Goal: Check status: Check status

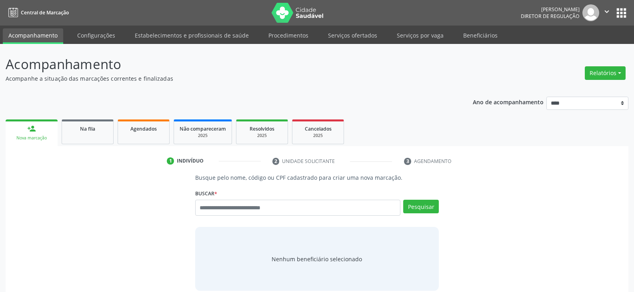
click at [349, 86] on div "Acompanhamento Acompanhe a situação das marcações correntes e finalizadas Relat…" at bounding box center [317, 190] width 622 height 273
click at [339, 83] on div "Acompanhamento Acompanhe a situação das marcações correntes e finalizadas Relat…" at bounding box center [317, 190] width 622 height 273
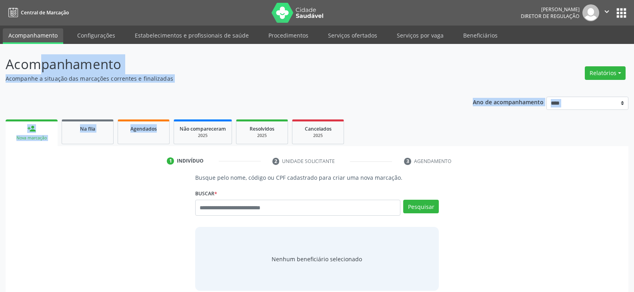
drag, startPoint x: 6, startPoint y: 59, endPoint x: 176, endPoint y: 83, distance: 171.5
click at [176, 83] on div "Acompanhamento Acompanhe a situação das marcações correntes e finalizadas Relat…" at bounding box center [317, 190] width 622 height 273
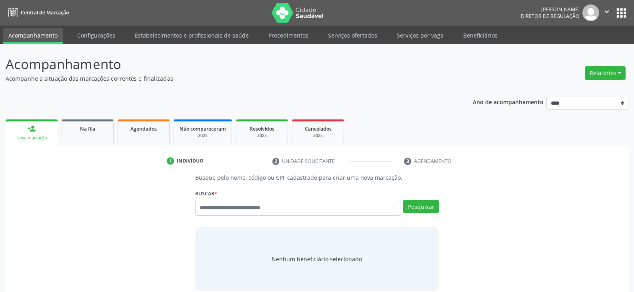
drag, startPoint x: 6, startPoint y: 63, endPoint x: 182, endPoint y: 82, distance: 176.9
click at [182, 82] on div "Acompanhamento Acompanhe a situação das marcações correntes e finalizadas" at bounding box center [224, 68] width 436 height 28
click at [182, 82] on p "Acompanhe a situação das marcações correntes e finalizadas" at bounding box center [224, 78] width 436 height 8
drag, startPoint x: 6, startPoint y: 62, endPoint x: 167, endPoint y: 80, distance: 162.1
click at [167, 80] on div "Acompanhamento Acompanhe a situação das marcações correntes e finalizadas" at bounding box center [224, 68] width 436 height 28
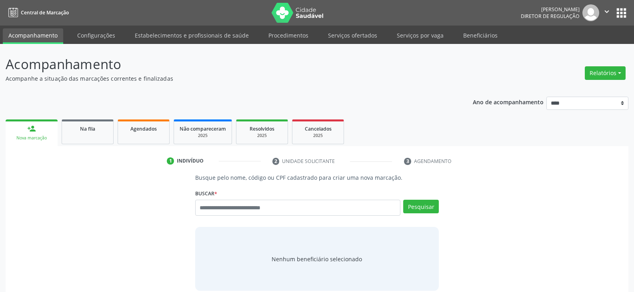
click at [181, 80] on p "Acompanhe a situação das marcações correntes e finalizadas" at bounding box center [224, 78] width 436 height 8
drag, startPoint x: 473, startPoint y: 103, endPoint x: 541, endPoint y: 102, distance: 68.4
click at [541, 102] on p "Ano de acompanhamento" at bounding box center [507, 102] width 71 height 10
click at [540, 121] on ul "person_add Nova marcação Na fila Agendados Não compareceram 2025 Resolvidos 202…" at bounding box center [317, 132] width 622 height 29
drag, startPoint x: 8, startPoint y: 62, endPoint x: 171, endPoint y: 78, distance: 163.4
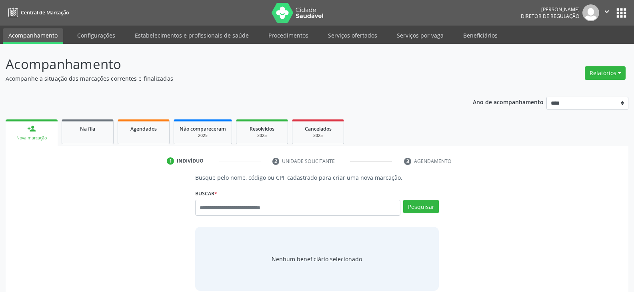
click at [171, 78] on div "Acompanhamento Acompanhe a situação das marcações correntes e finalizadas" at bounding box center [224, 68] width 436 height 28
click at [179, 79] on p "Acompanhe a situação das marcações correntes e finalizadas" at bounding box center [224, 78] width 436 height 8
click at [210, 74] on p "Acompanhamento" at bounding box center [224, 64] width 436 height 20
click at [477, 118] on ul "person_add Nova marcação Na fila Agendados Não compareceram 2025 Resolvidos 202…" at bounding box center [317, 132] width 622 height 29
